Goal: Transaction & Acquisition: Purchase product/service

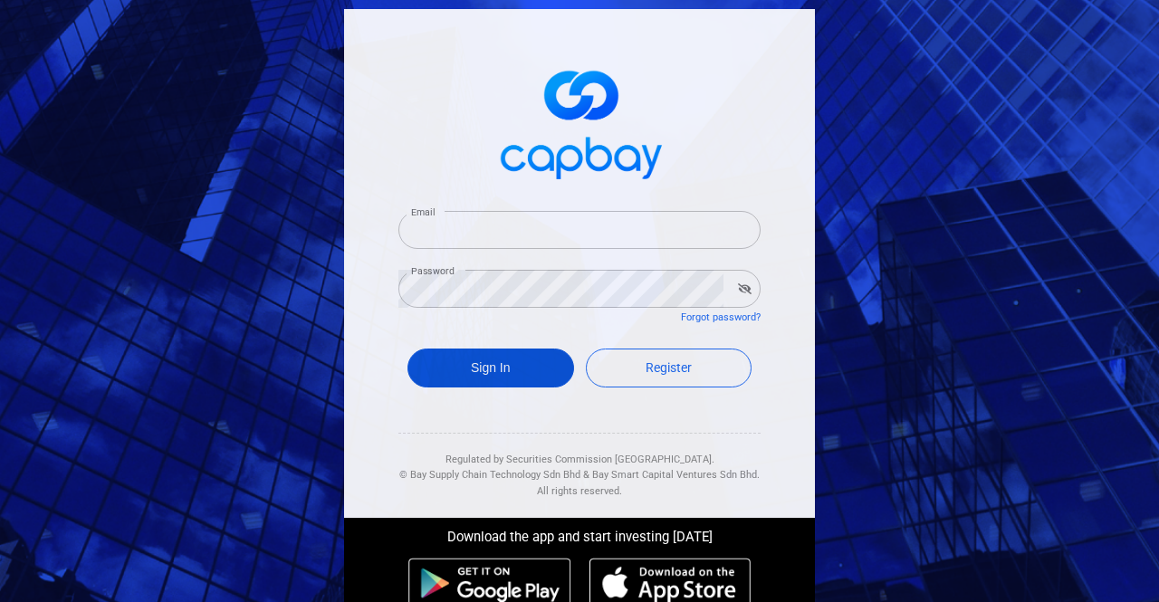
type input "[PERSON_NAME][EMAIL_ADDRESS][PERSON_NAME][DOMAIN_NAME]"
click at [511, 370] on button "Sign In" at bounding box center [491, 368] width 167 height 39
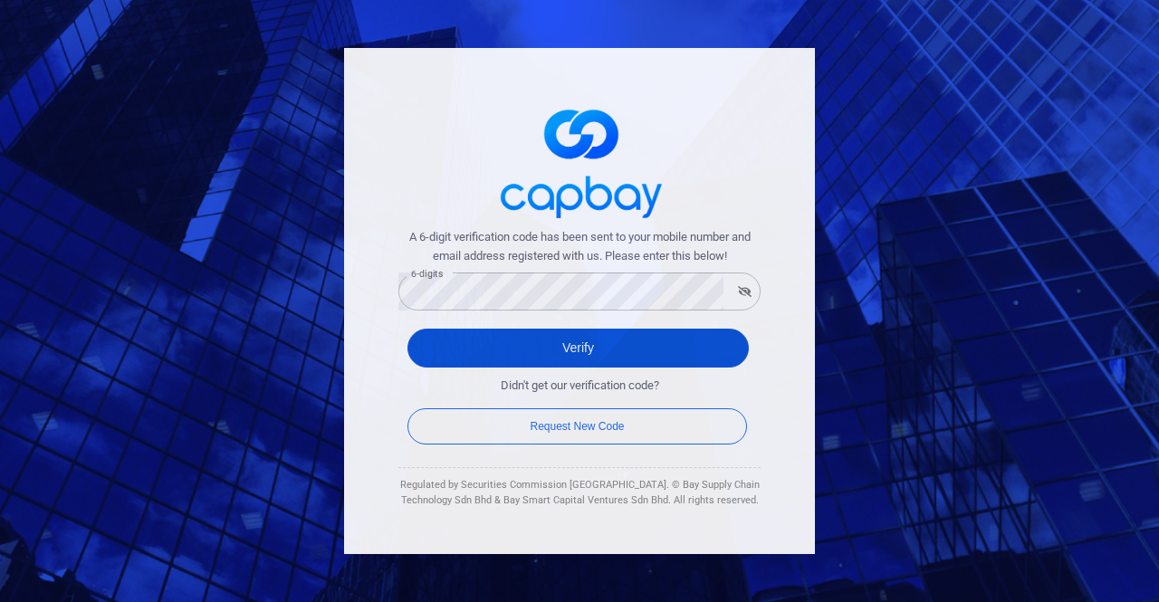
click at [433, 353] on button "Verify" at bounding box center [578, 348] width 341 height 39
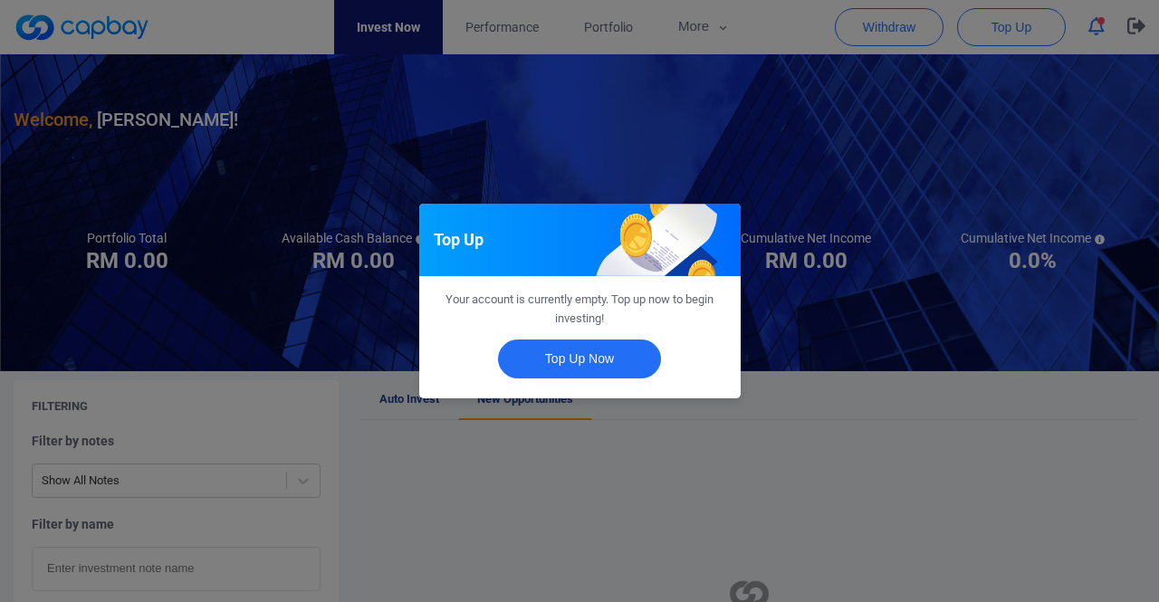
click at [784, 469] on div "Top Up Your account is currently empty. Top up now to begin investing! Top Up N…" at bounding box center [579, 301] width 1159 height 602
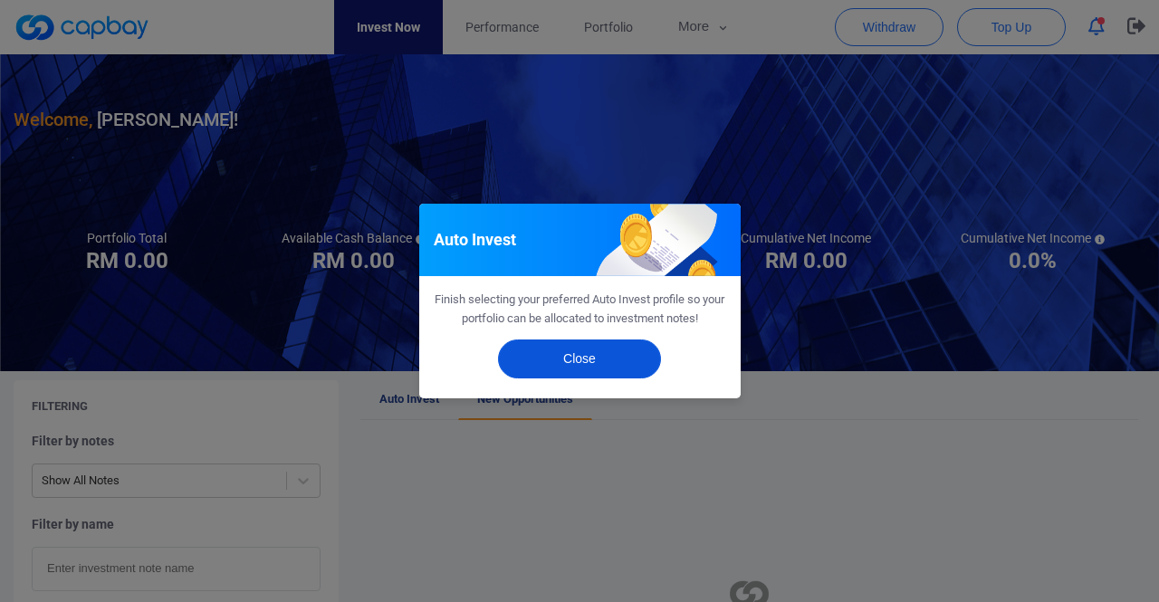
click at [613, 354] on button "Close" at bounding box center [579, 359] width 163 height 39
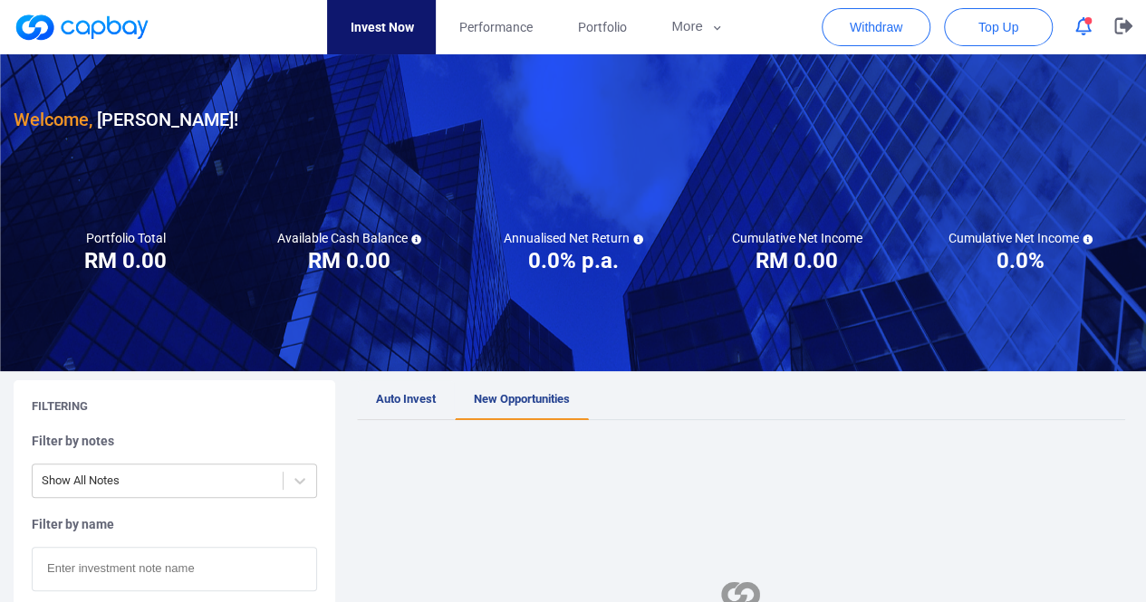
click at [393, 405] on span "Auto Invest" at bounding box center [406, 399] width 60 height 14
